Goal: Task Accomplishment & Management: Complete application form

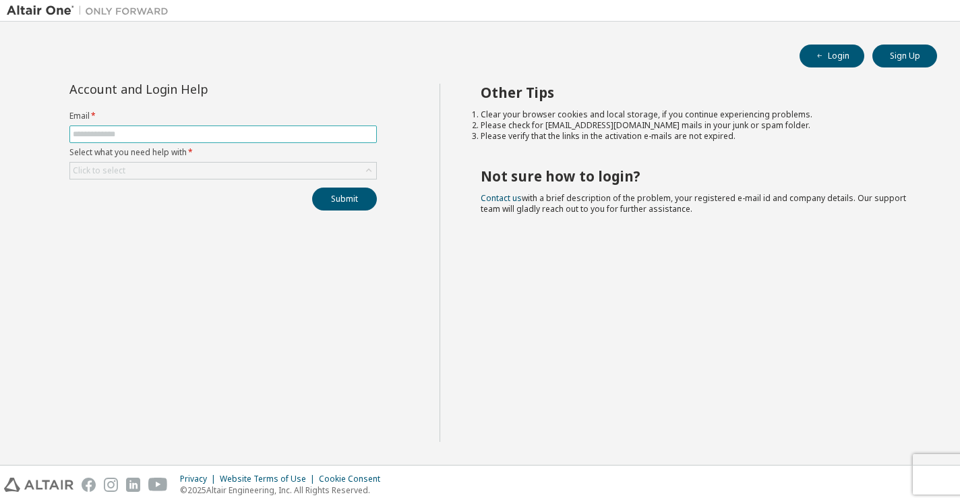
click at [179, 130] on input "text" at bounding box center [223, 134] width 301 height 11
type input "**********"
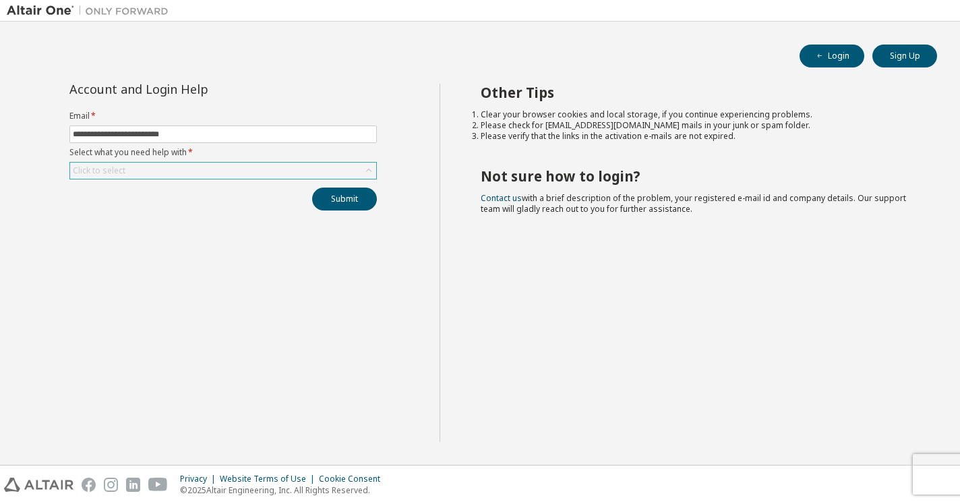
click at [185, 163] on div "Click to select" at bounding box center [223, 170] width 306 height 16
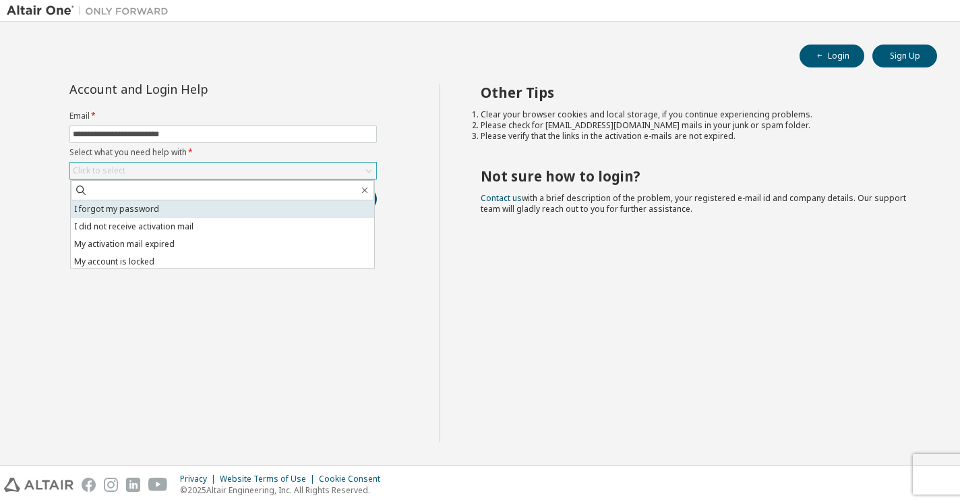
click at [142, 208] on li "I forgot my password" at bounding box center [222, 209] width 303 height 18
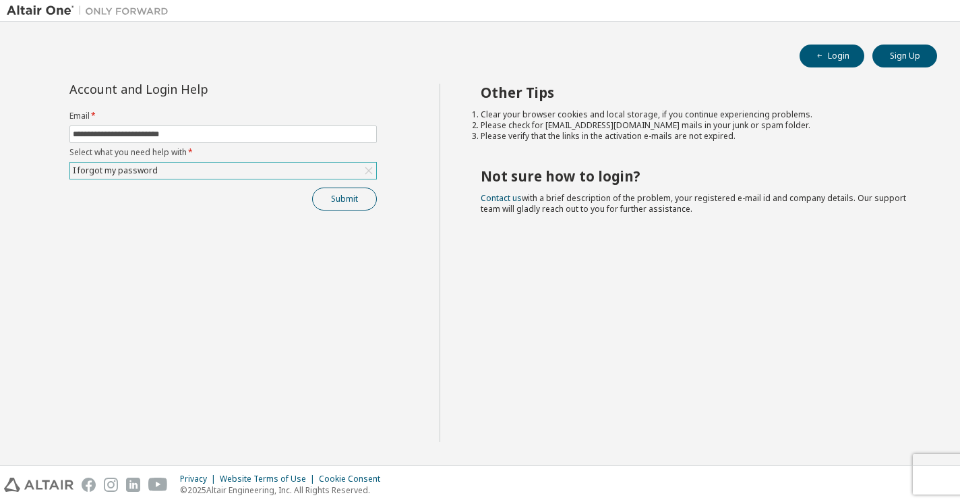
click at [361, 199] on button "Submit" at bounding box center [344, 198] width 65 height 23
click at [917, 53] on button "Sign Up" at bounding box center [904, 55] width 65 height 23
